Goal: Transaction & Acquisition: Purchase product/service

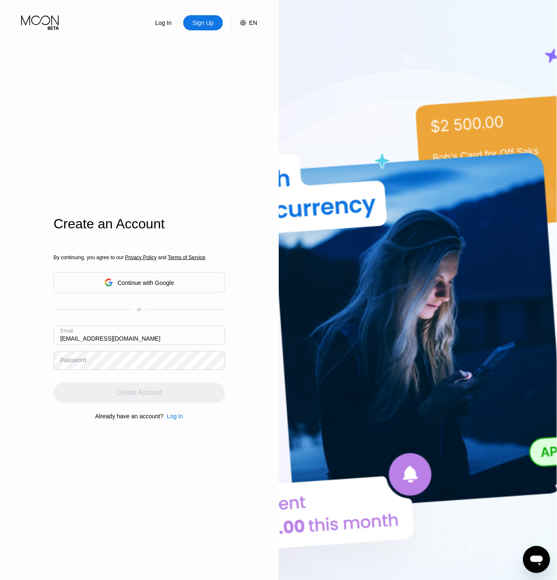
type input "[EMAIL_ADDRESS][DOMAIN_NAME]"
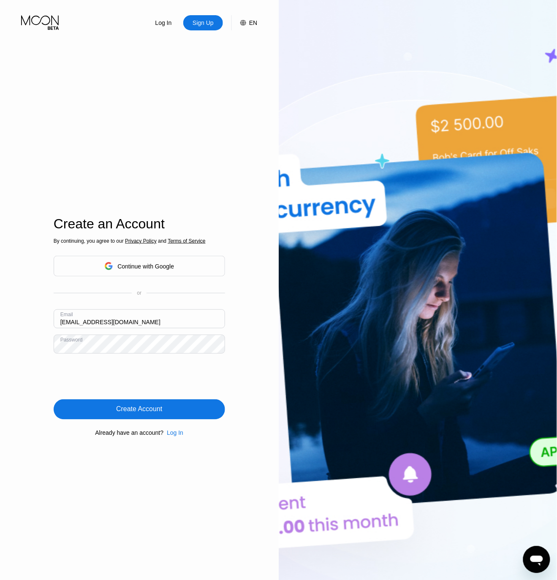
click at [197, 409] on div "Create Account" at bounding box center [139, 409] width 171 height 20
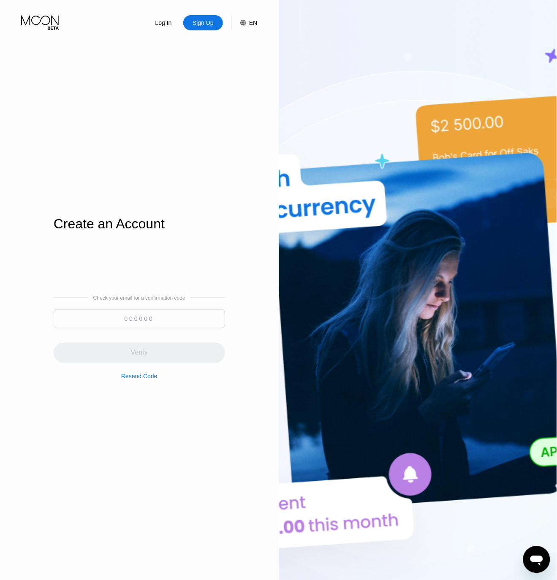
drag, startPoint x: 144, startPoint y: 305, endPoint x: 143, endPoint y: 312, distance: 6.8
click at [143, 311] on div "Check your email for a confirmation code Verify Resend Code" at bounding box center [139, 337] width 171 height 85
click at [150, 318] on input at bounding box center [139, 318] width 171 height 19
paste input "150236"
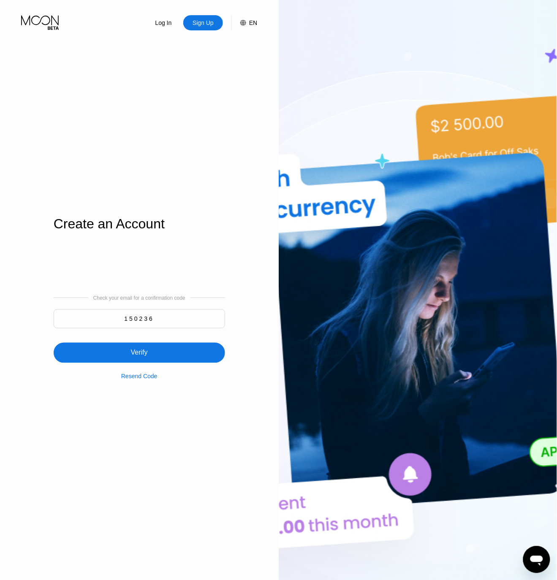
type input "150236"
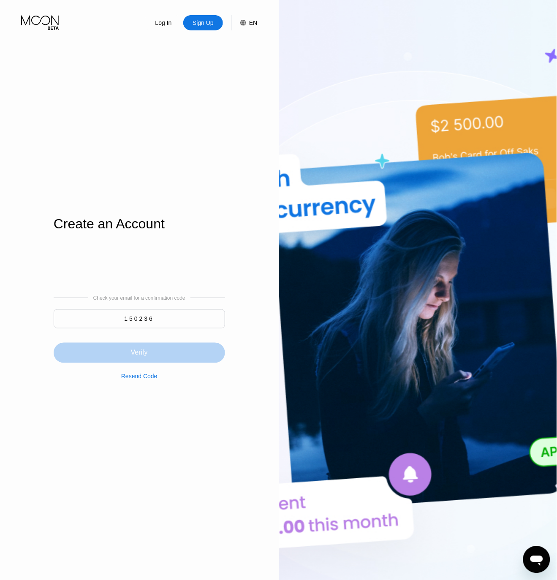
click at [191, 358] on div "Verify" at bounding box center [139, 353] width 171 height 20
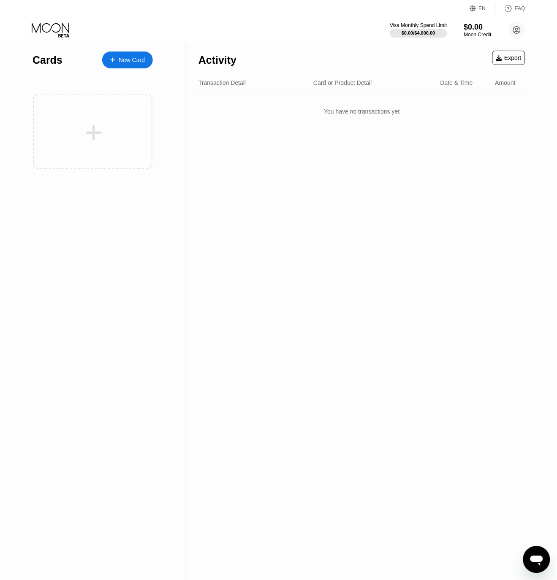
click at [135, 62] on div "New Card" at bounding box center [132, 60] width 26 height 7
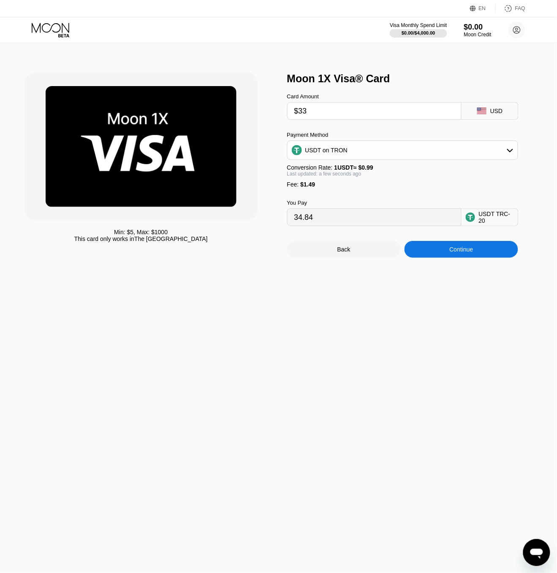
click at [301, 116] on input "$33" at bounding box center [374, 111] width 160 height 17
type input "$34"
type input "35.85"
type input "$34"
click at [408, 152] on div "USDT on TRON" at bounding box center [402, 150] width 230 height 17
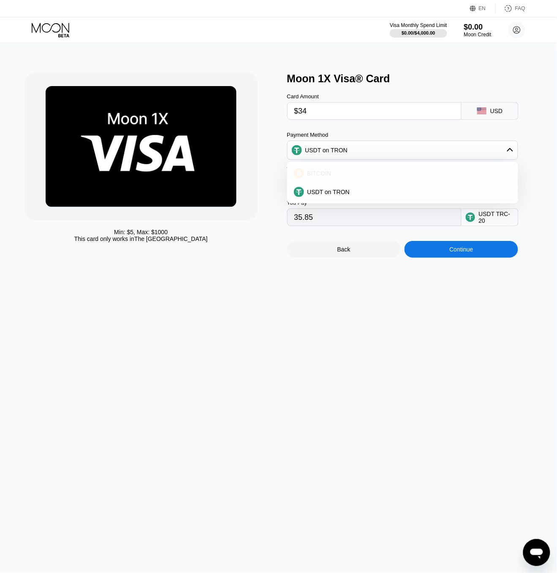
click at [336, 177] on div "BITCOIN" at bounding box center [408, 173] width 208 height 7
type input "0.00031445"
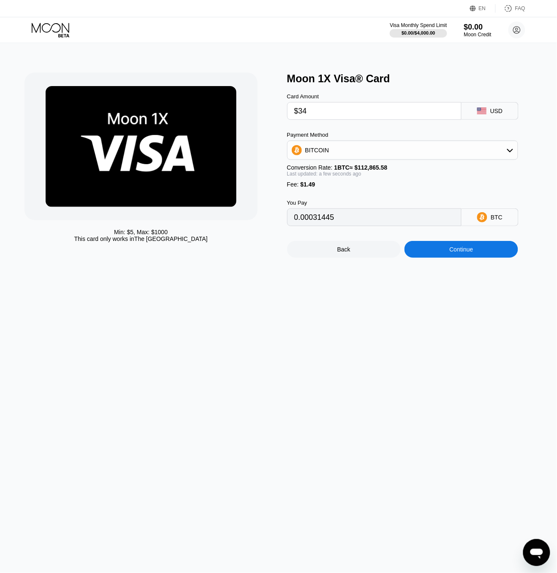
click at [459, 253] on div "Continue" at bounding box center [461, 249] width 24 height 7
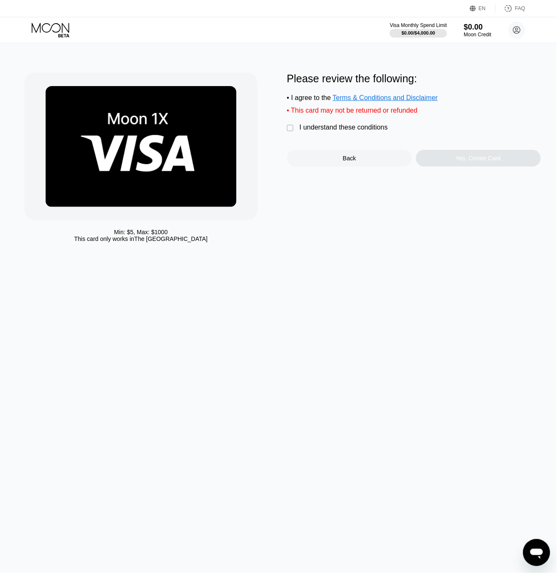
click at [345, 131] on div "I understand these conditions" at bounding box center [344, 128] width 88 height 8
click at [467, 167] on div "Yes, Create Card" at bounding box center [478, 158] width 125 height 17
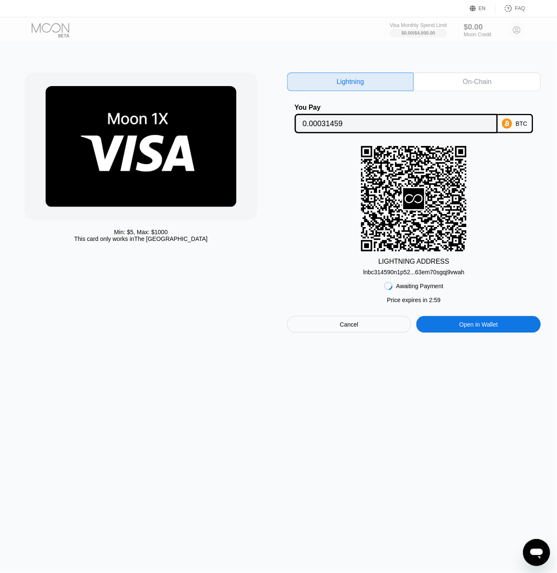
click at [451, 88] on div "On-Chain" at bounding box center [476, 82] width 127 height 19
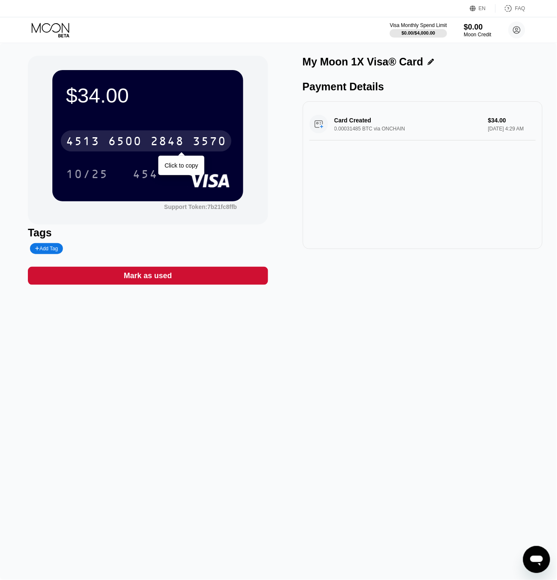
click at [204, 138] on div "3570" at bounding box center [209, 142] width 34 height 14
click at [197, 138] on div "3570" at bounding box center [209, 142] width 34 height 14
drag, startPoint x: 184, startPoint y: 143, endPoint x: 197, endPoint y: 138, distance: 14.8
click at [184, 143] on div "2848" at bounding box center [167, 142] width 34 height 14
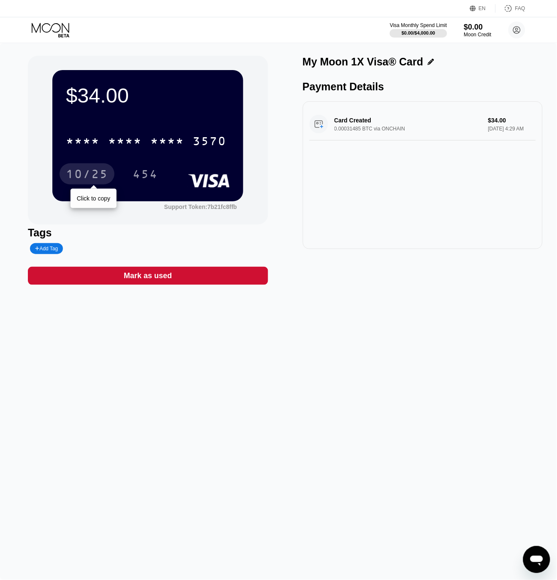
click at [86, 180] on div "10/25" at bounding box center [87, 175] width 42 height 14
